Goal: Transaction & Acquisition: Purchase product/service

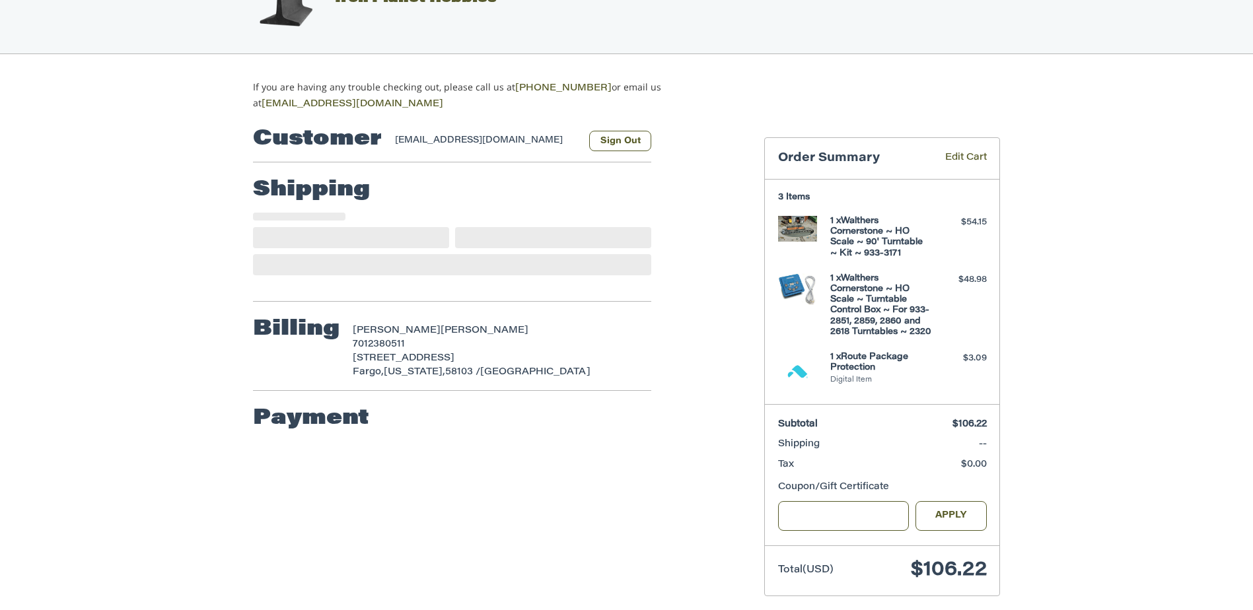
scroll to position [75, 0]
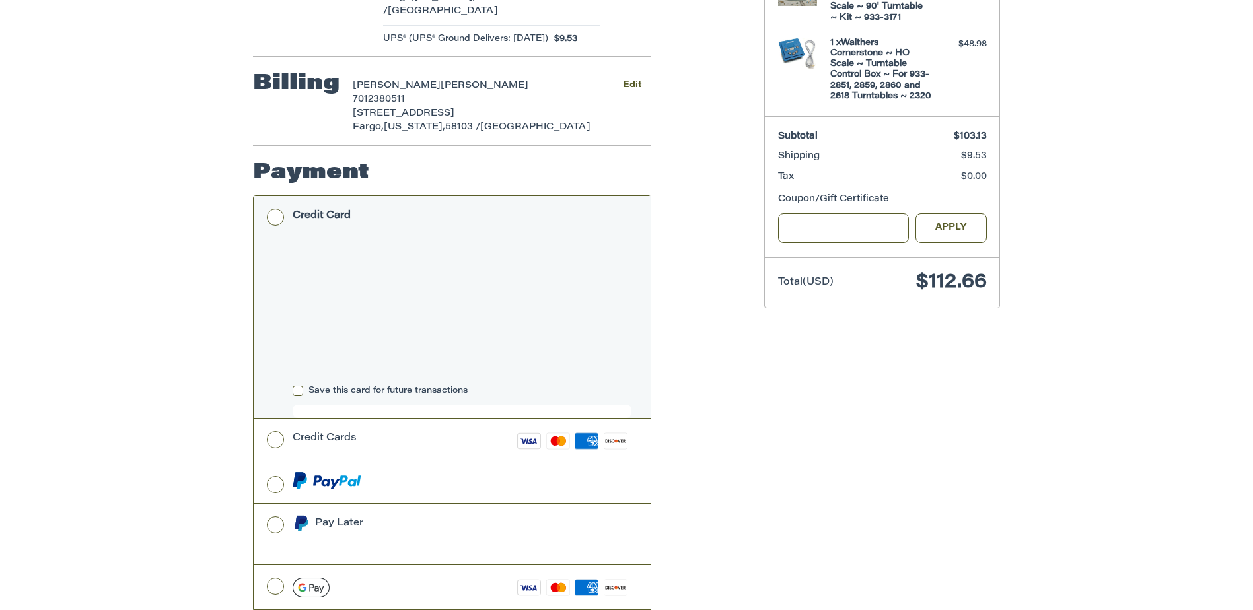
scroll to position [357, 0]
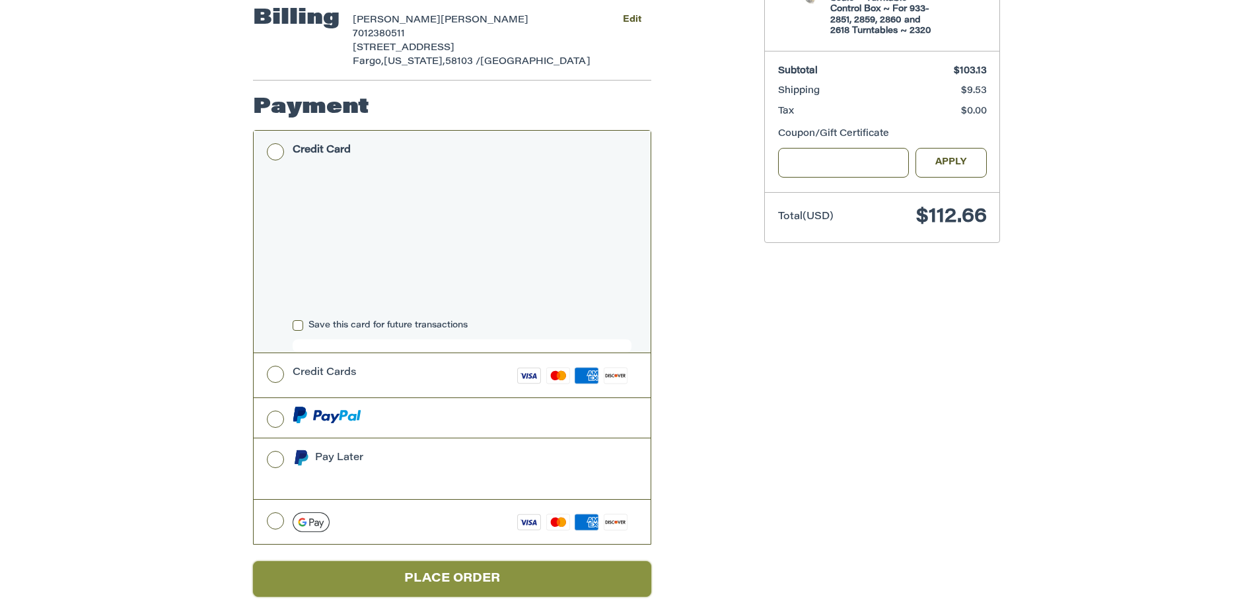
click at [482, 561] on button "Place Order" at bounding box center [452, 579] width 398 height 36
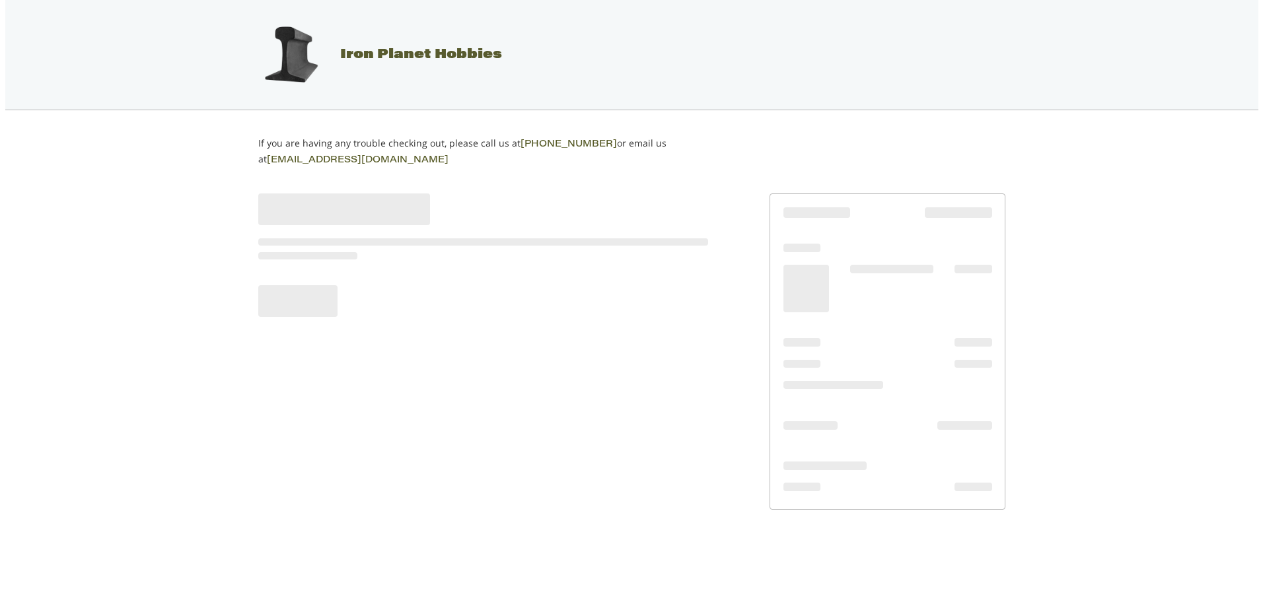
scroll to position [0, 0]
